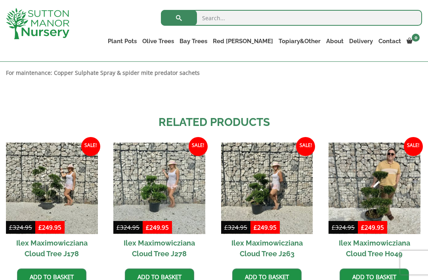
scroll to position [665, 0]
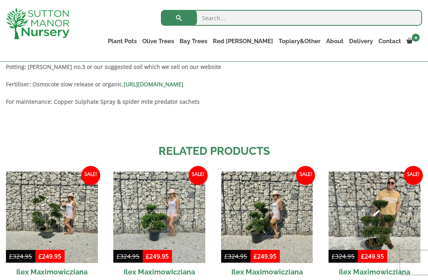
click at [0, 0] on link "100% Italian Terracotta" at bounding box center [0, 0] width 0 height 0
click at [0, 0] on link "Rolled Rim Classico" at bounding box center [0, 0] width 0 height 0
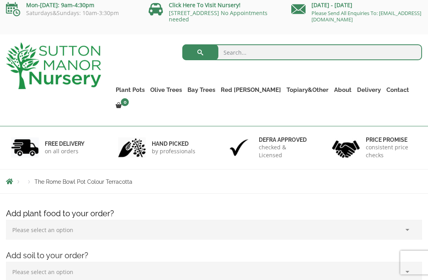
scroll to position [6, 0]
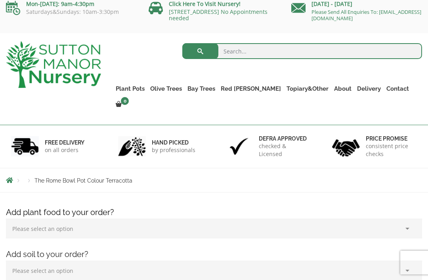
click at [0, 0] on link "Shallow Bowl Grande" at bounding box center [0, 0] width 0 height 0
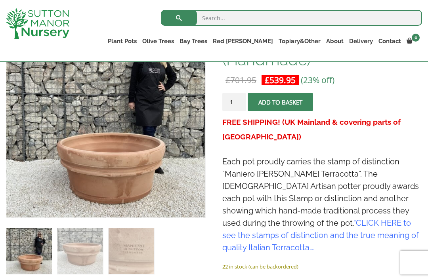
scroll to position [154, 0]
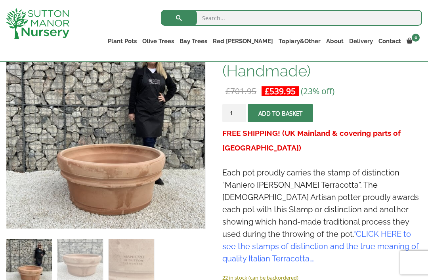
click at [0, 0] on link "The Iron Stone Pots" at bounding box center [0, 0] width 0 height 0
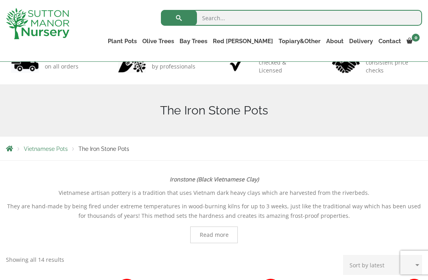
scroll to position [59, 0]
